Goal: Task Accomplishment & Management: Use online tool/utility

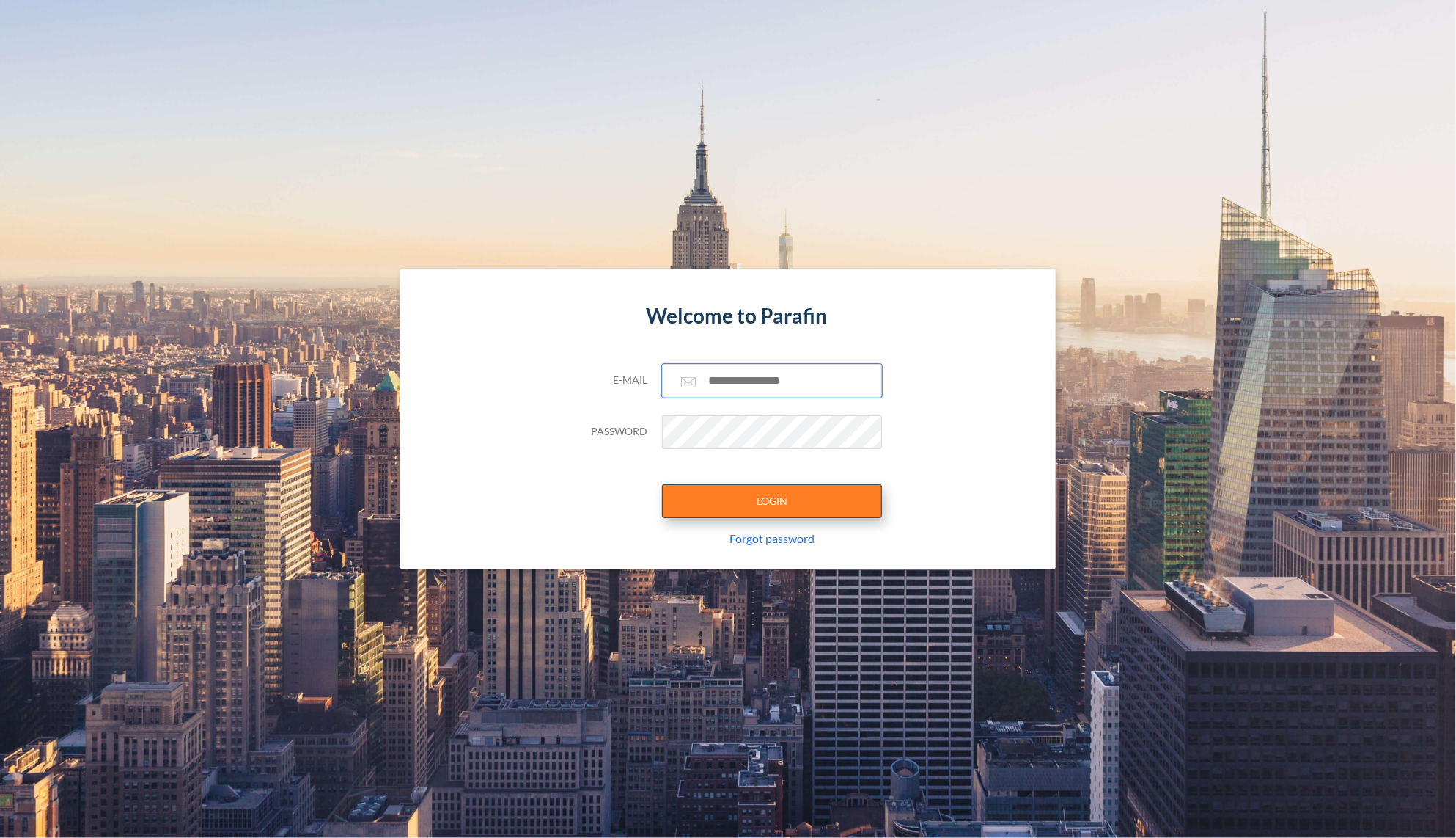
type input "**********"
click at [804, 497] on button "LOGIN" at bounding box center [772, 501] width 220 height 34
